Goal: Complete application form: Complete application form

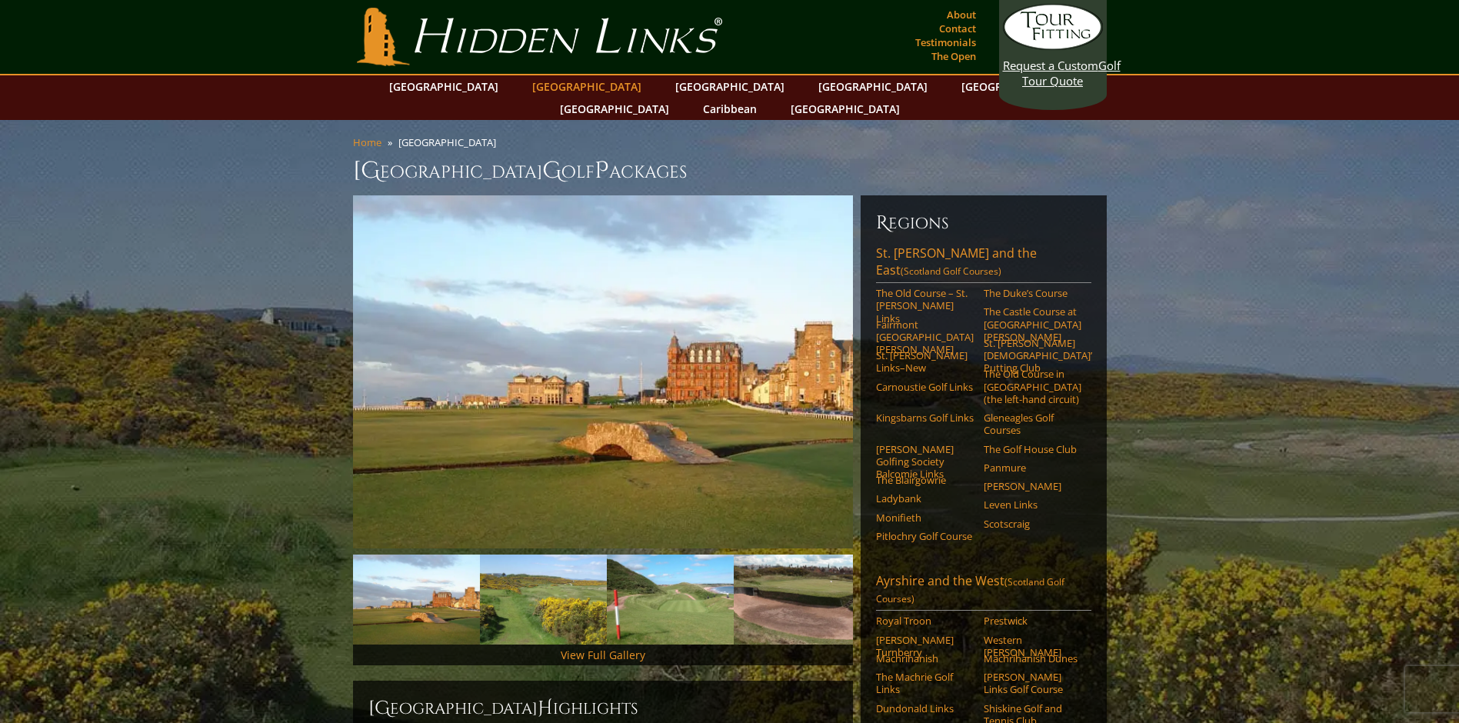
click at [560, 82] on link "[GEOGRAPHIC_DATA]" at bounding box center [586, 86] width 125 height 22
click at [916, 48] on link "Testimonials" at bounding box center [945, 43] width 68 height 22
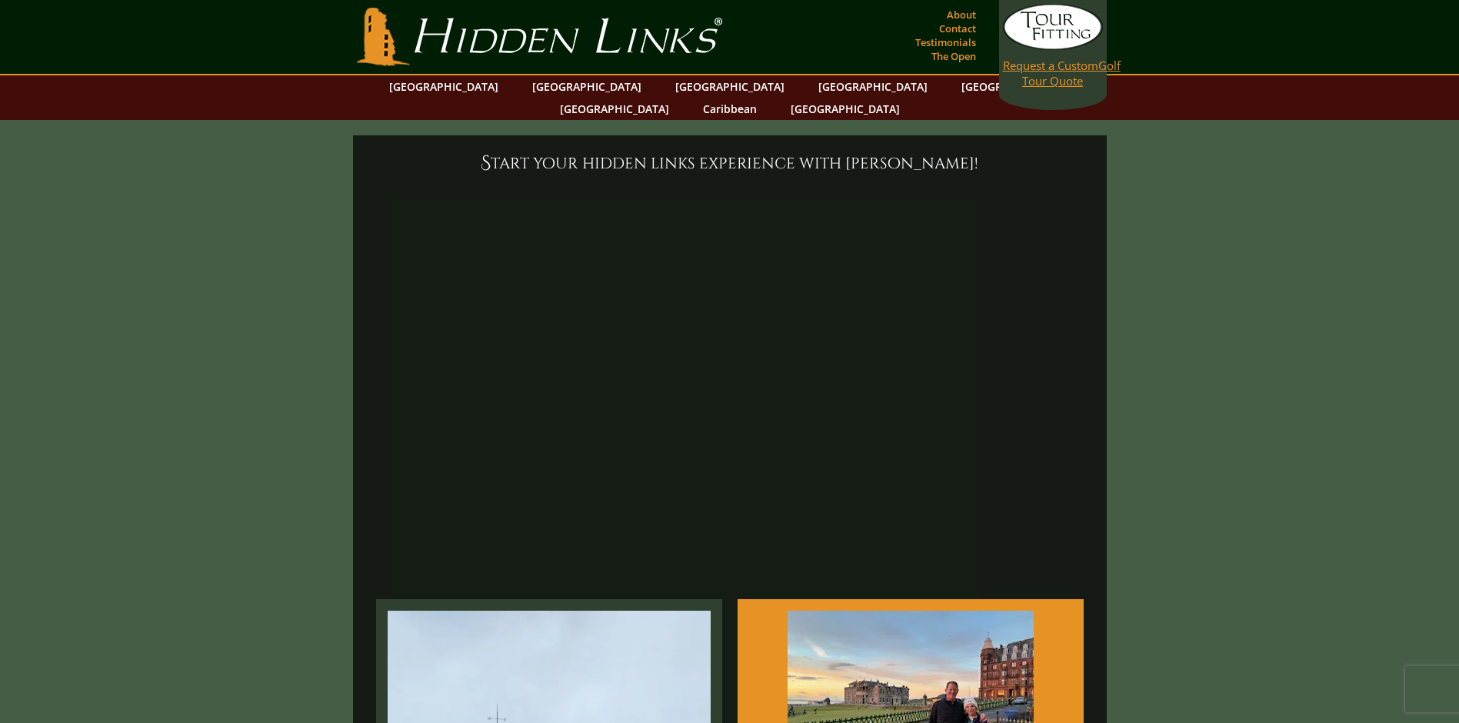
click at [1067, 82] on link "Request a Custom Golf Tour Quote" at bounding box center [1053, 46] width 100 height 85
click at [559, 82] on link "[GEOGRAPHIC_DATA]" at bounding box center [586, 86] width 125 height 22
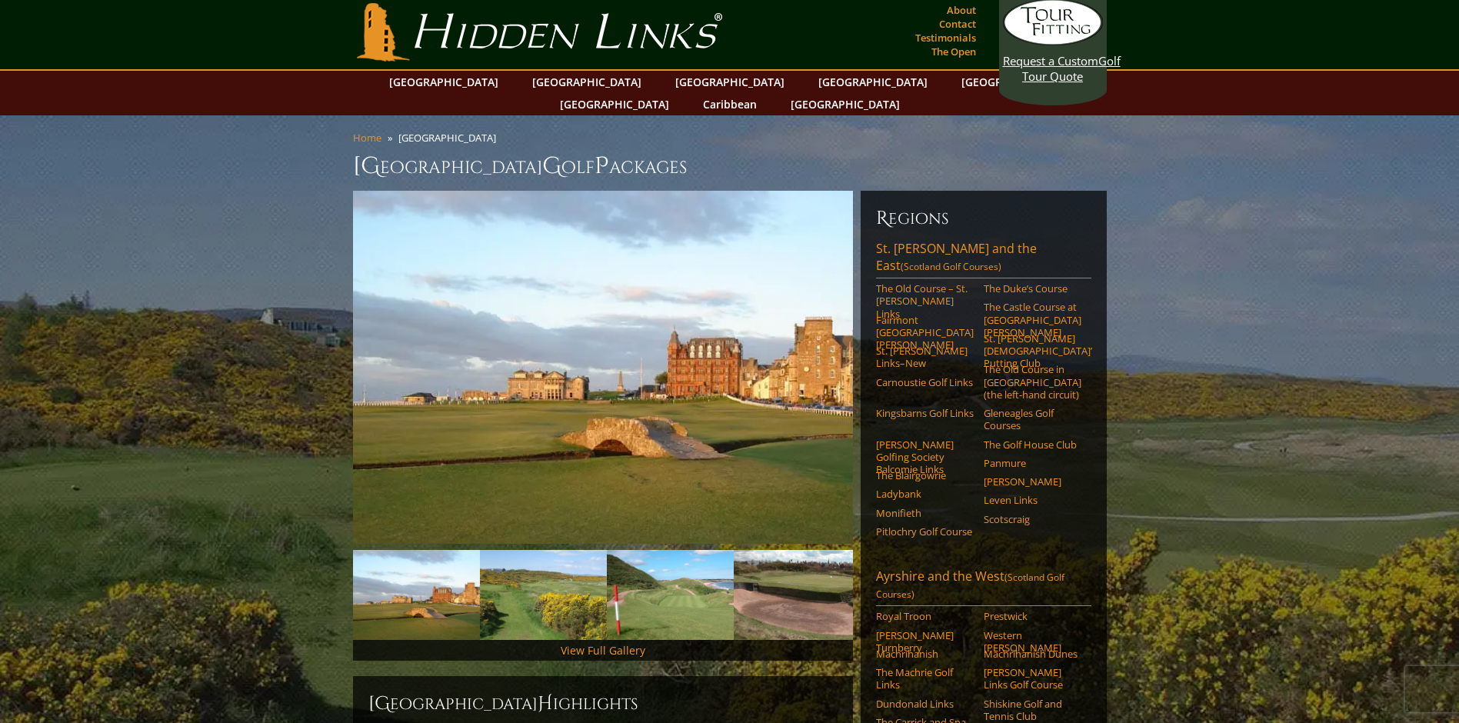
scroll to position [154, 0]
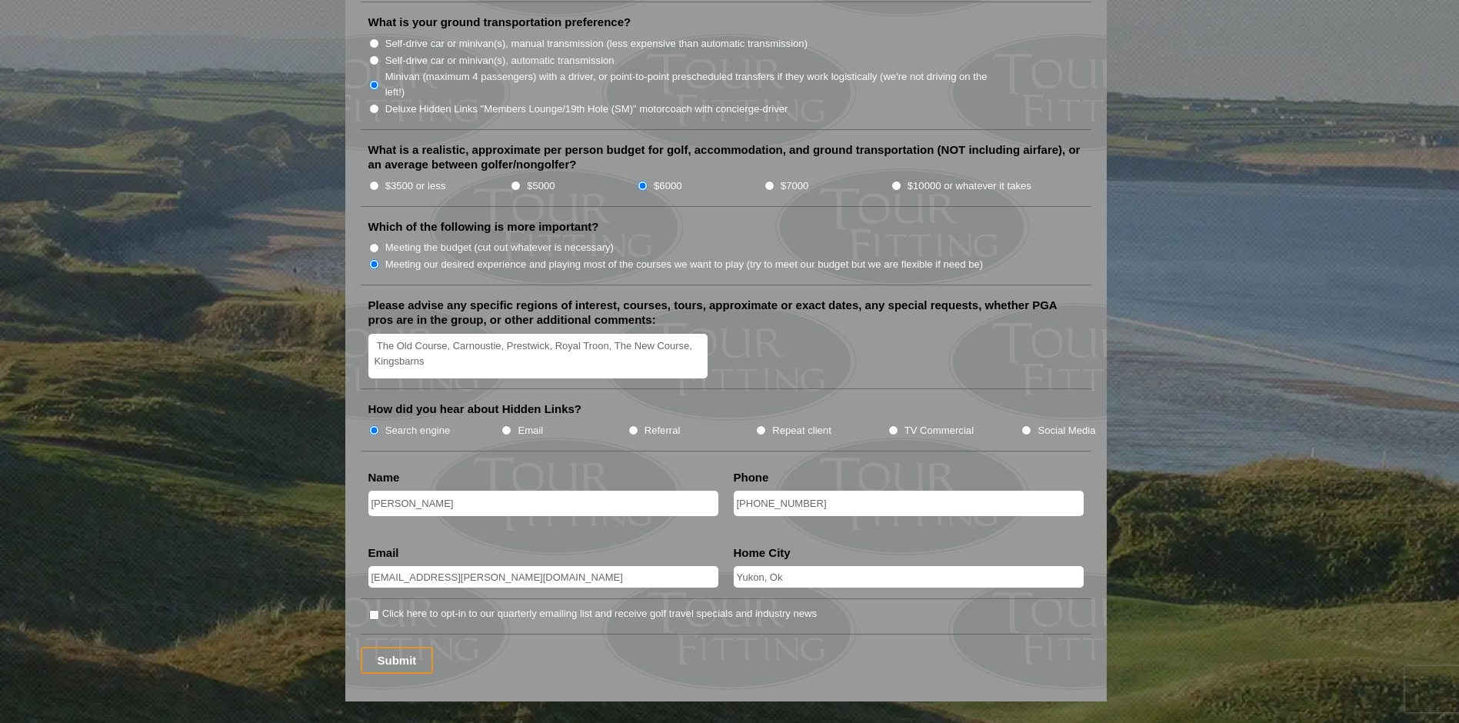
scroll to position [1920, 0]
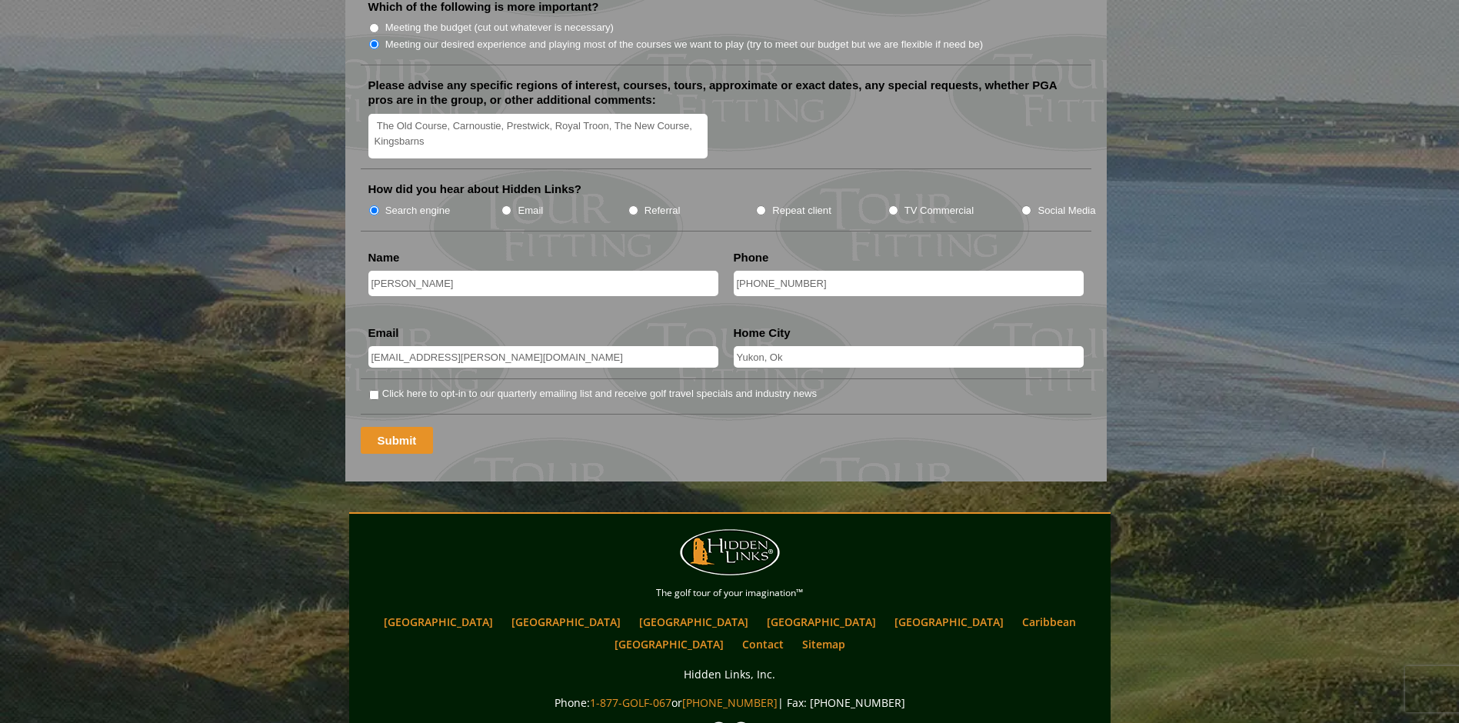
click at [411, 427] on input "Submit" at bounding box center [397, 440] width 73 height 27
